Goal: Transaction & Acquisition: Purchase product/service

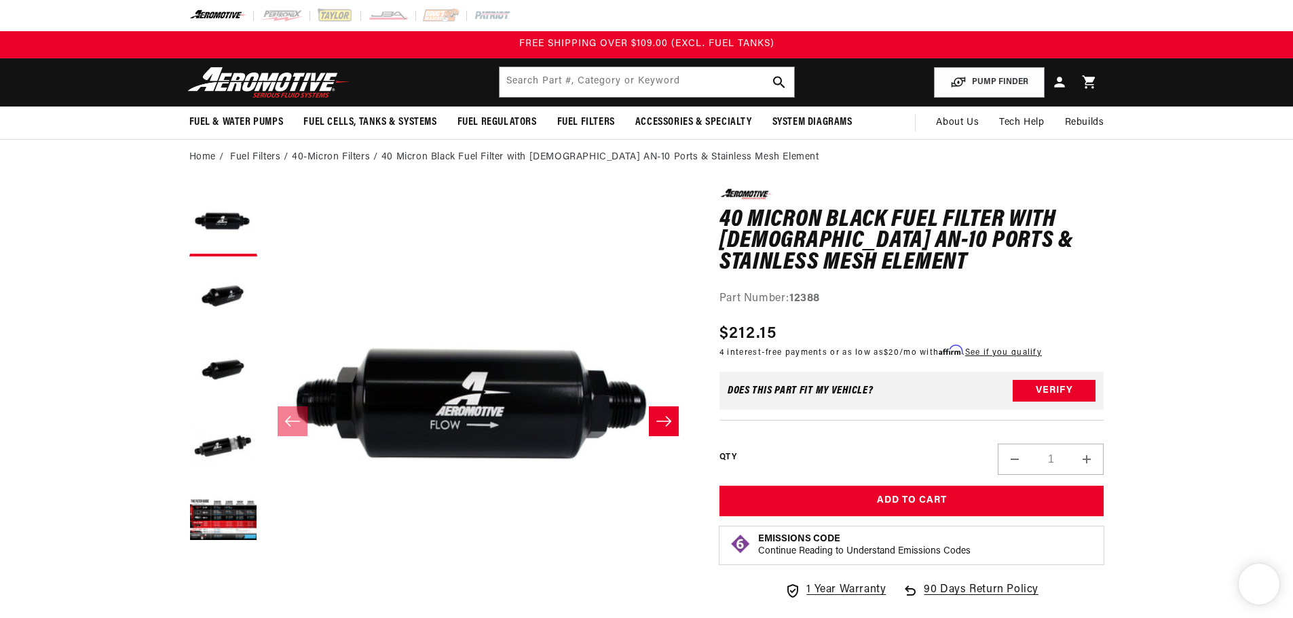
click at [662, 89] on input "text" at bounding box center [646, 82] width 294 height 30
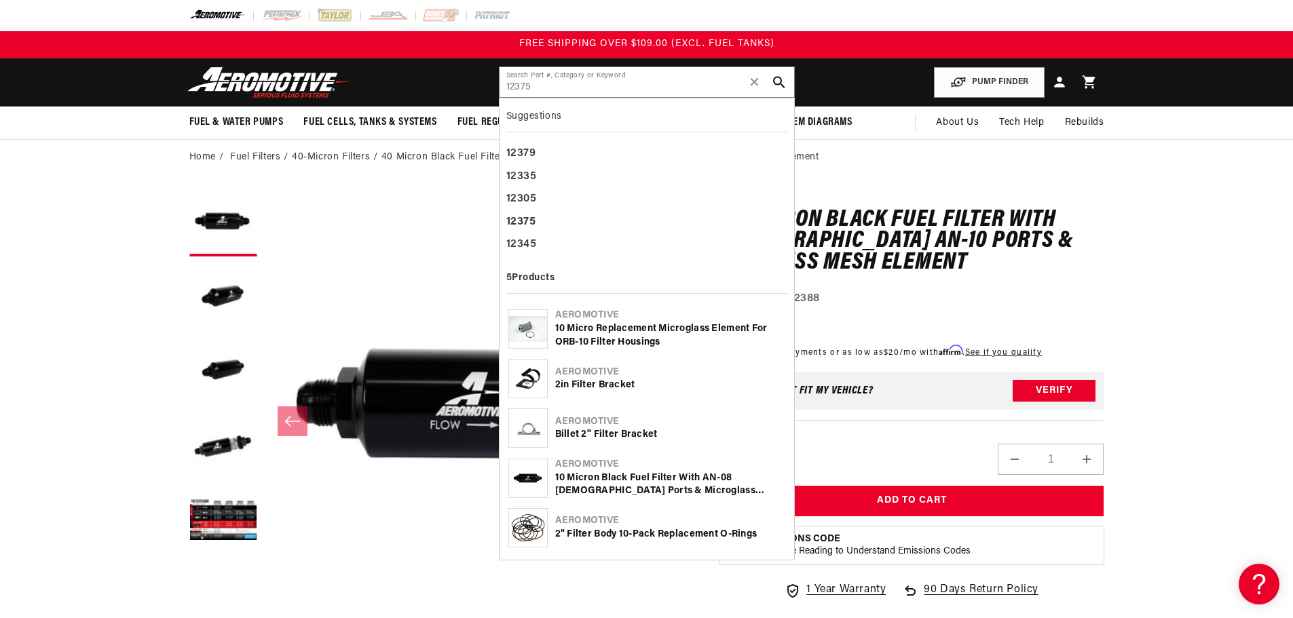
type input "12375"
click at [628, 464] on div "Aeromotive" at bounding box center [670, 465] width 230 height 14
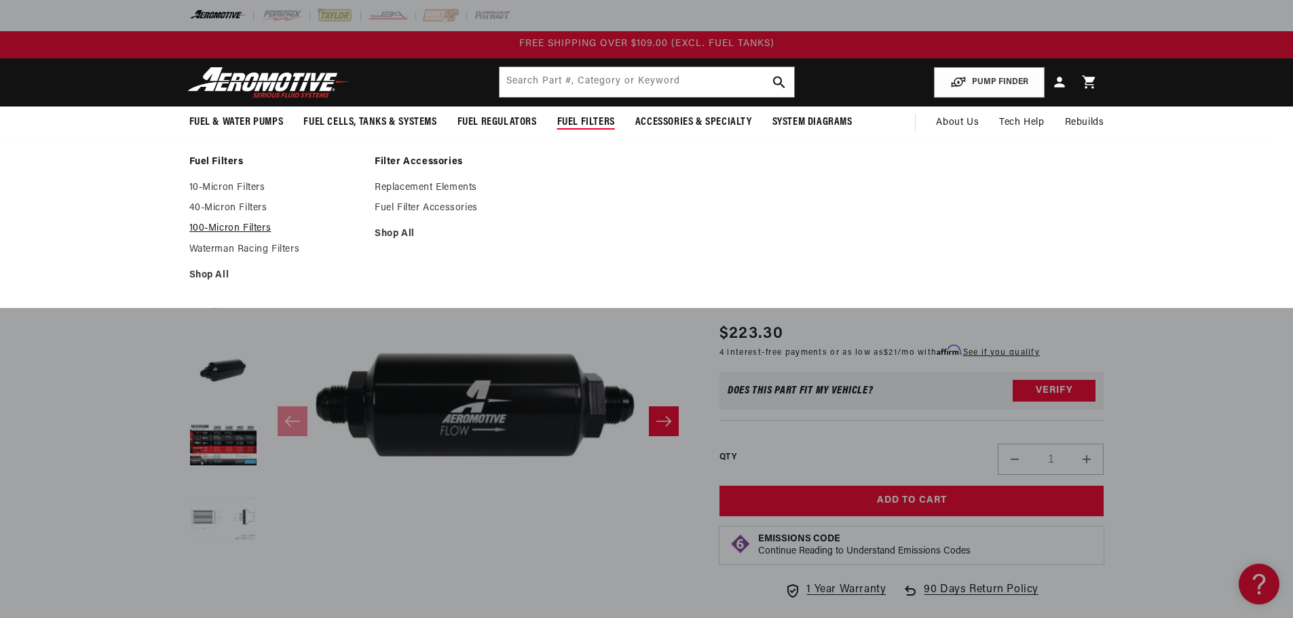
click at [227, 224] on link "100-Micron Filters" at bounding box center [275, 229] width 172 height 12
